Goal: Ask a question

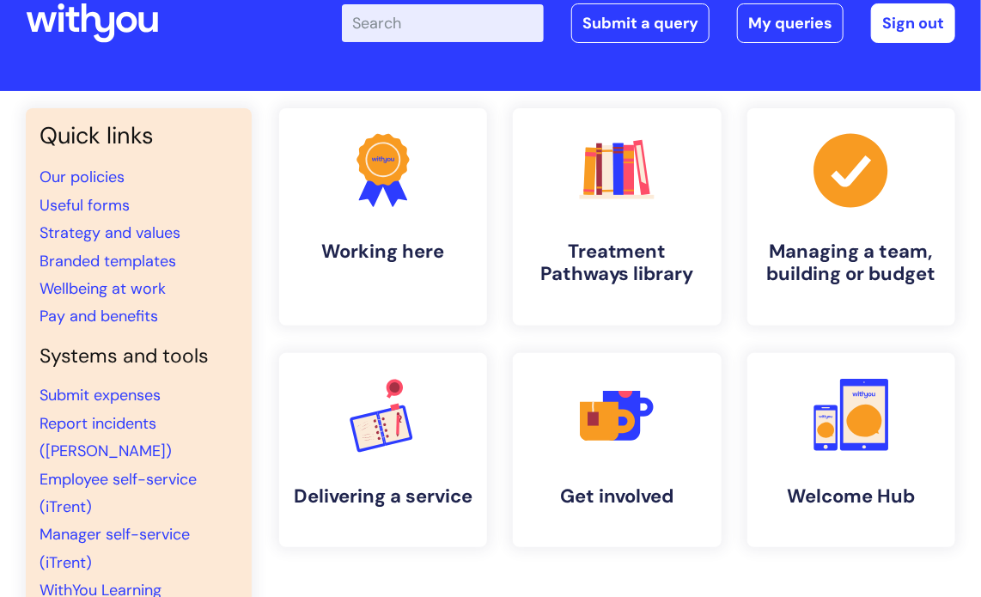
scroll to position [86, 0]
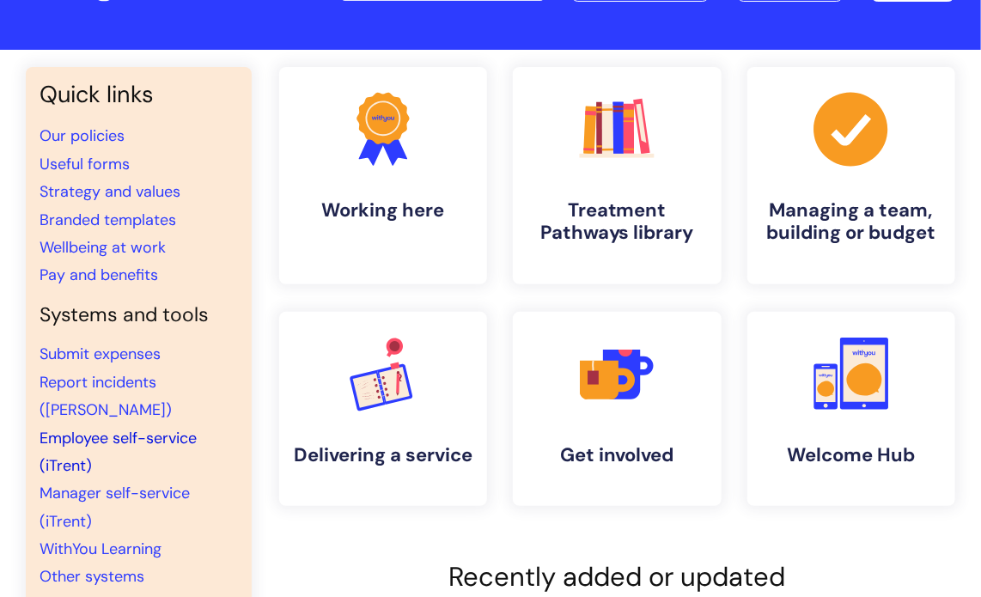
click at [111, 428] on link "Employee self-service (iTrent)" at bounding box center [118, 452] width 157 height 48
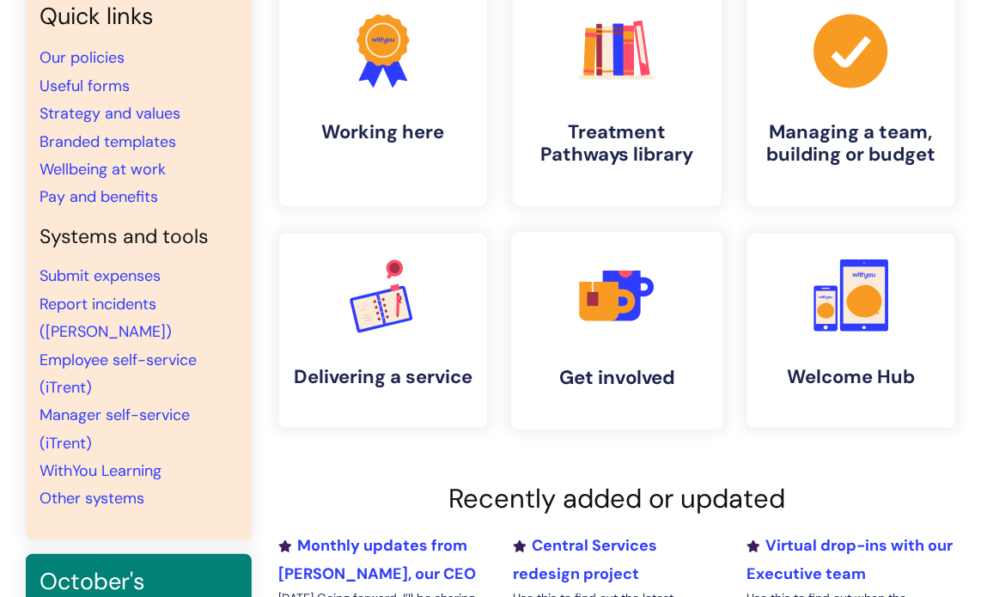
scroll to position [86, 0]
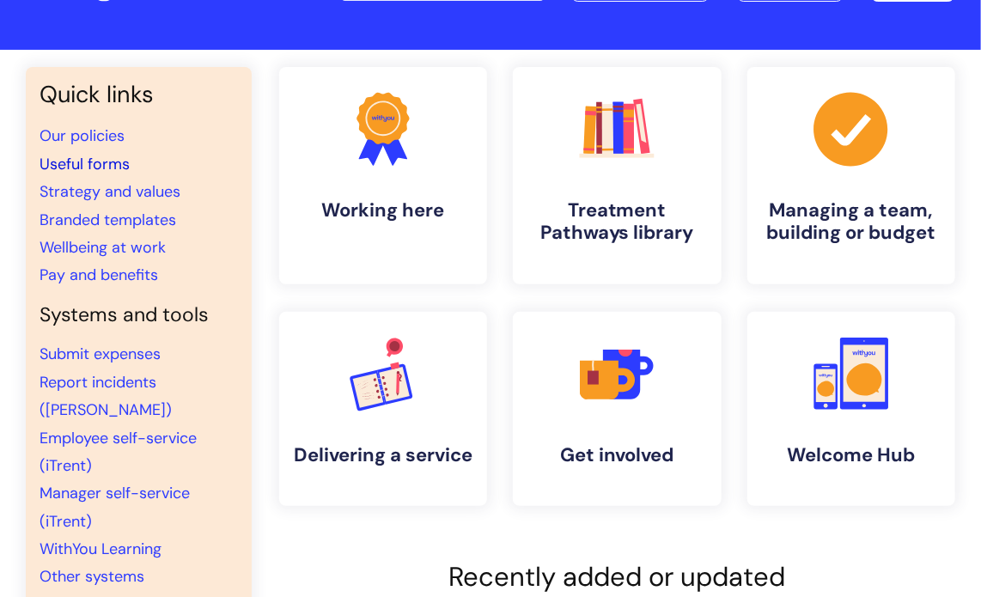
click at [91, 161] on link "Useful forms" at bounding box center [85, 164] width 90 height 21
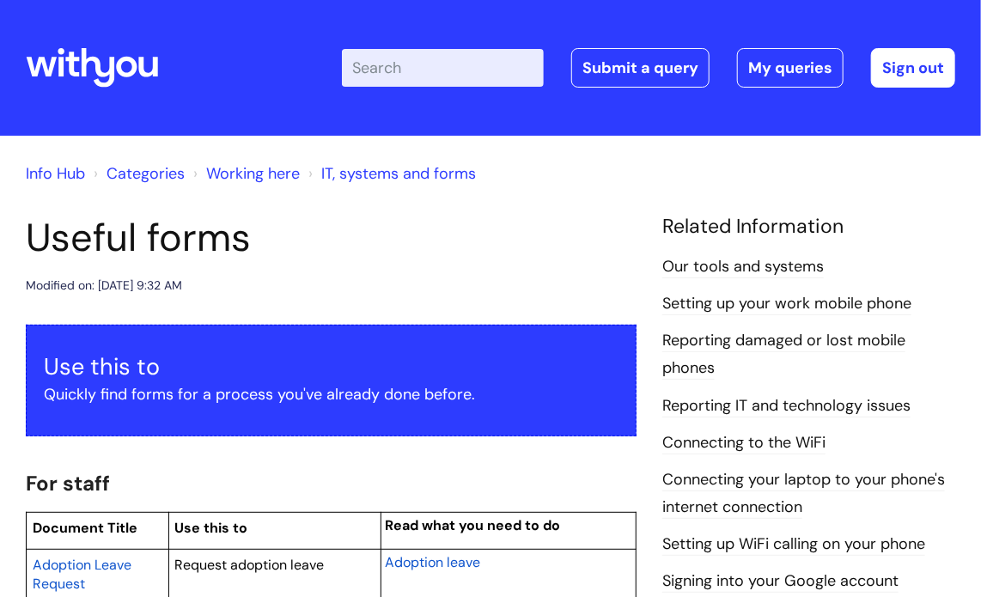
click at [750, 402] on link "Reporting IT and technology issues" at bounding box center [787, 406] width 248 height 22
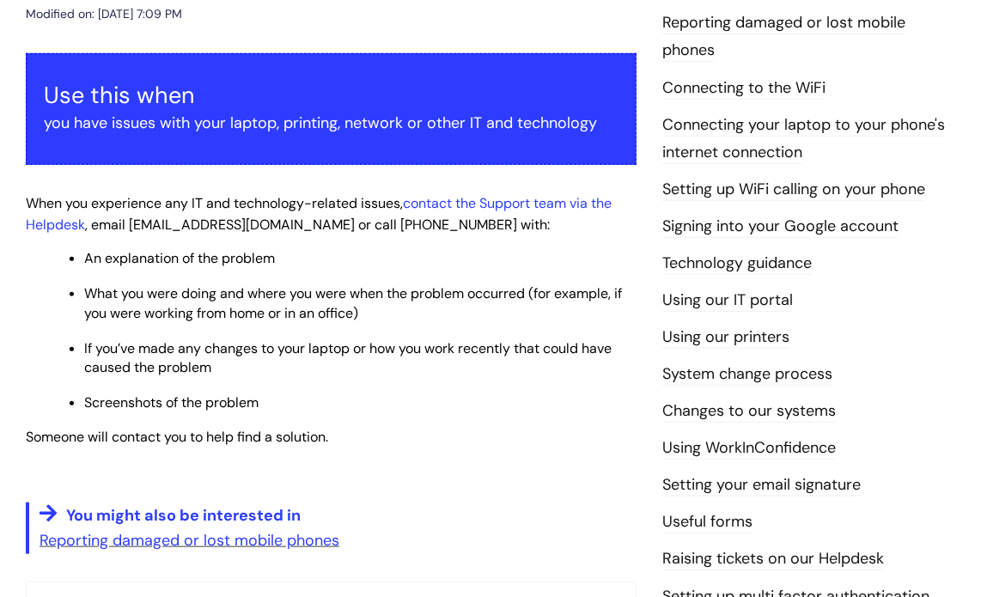
scroll to position [430, 0]
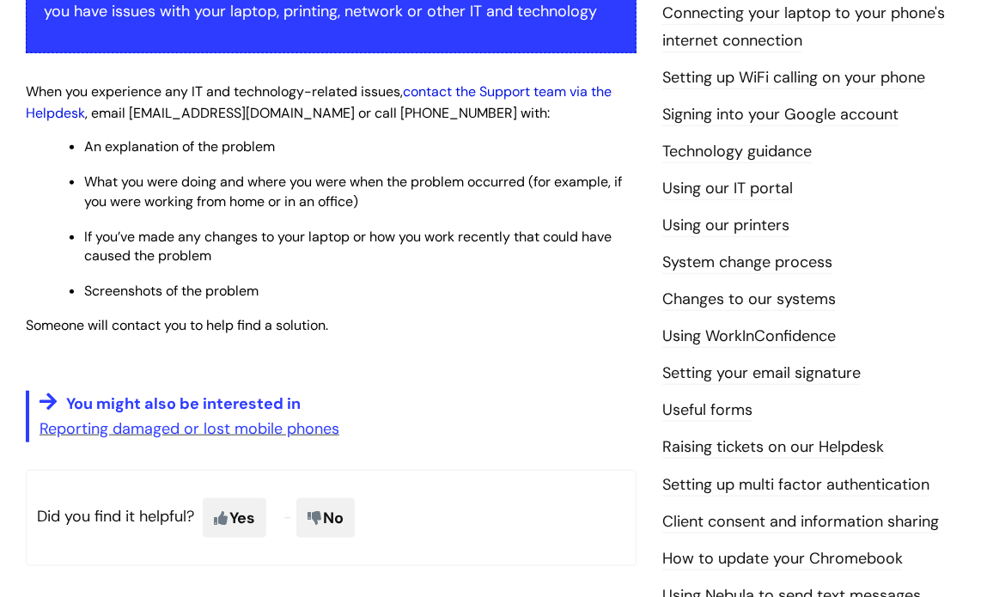
click at [498, 92] on link "contact the Support team via the Helpdesk" at bounding box center [319, 102] width 586 height 40
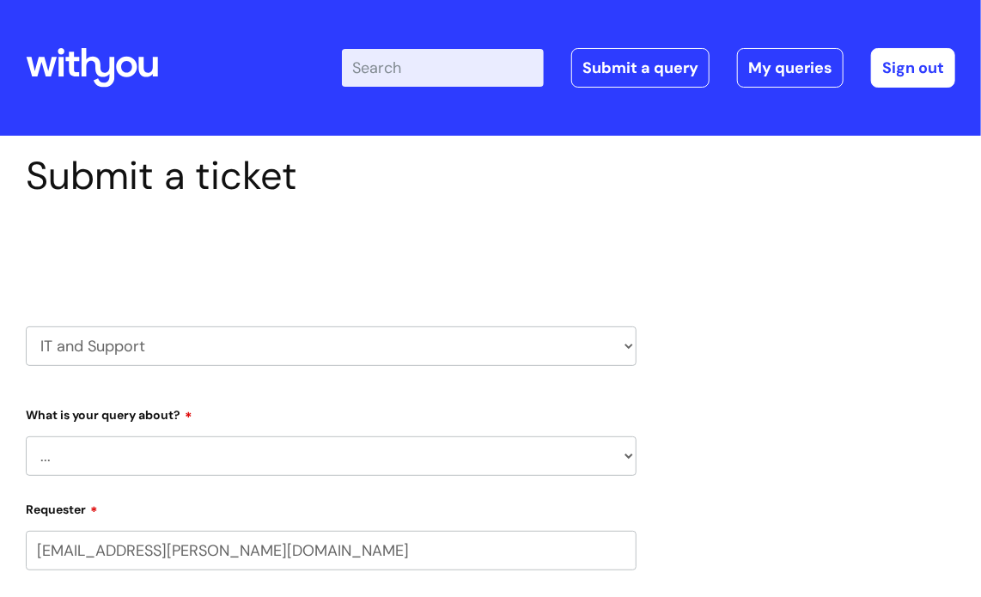
click at [339, 353] on select "HR / People IT and Support Clinical Drug Alerts Finance Accounts Data Support T…" at bounding box center [331, 347] width 611 height 40
